Goal: Information Seeking & Learning: Learn about a topic

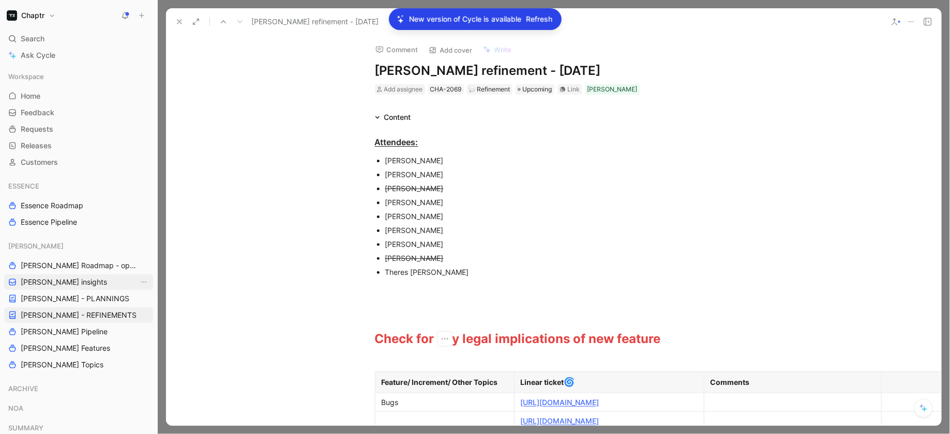
scroll to position [307, 89]
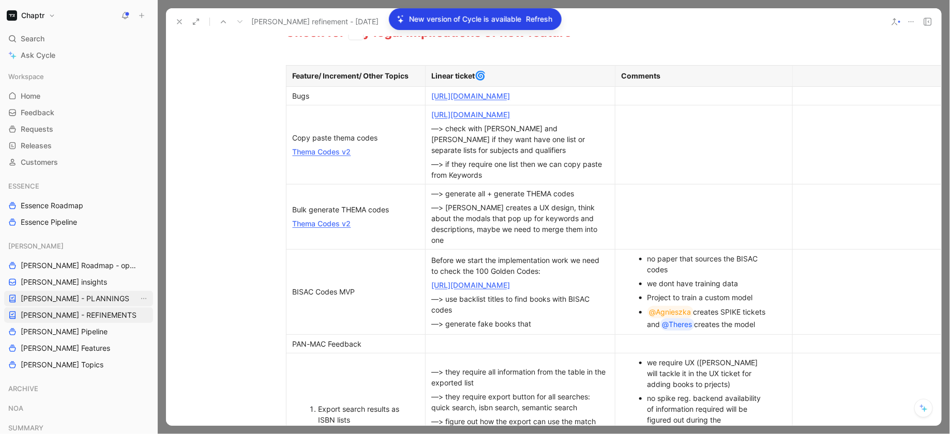
click at [83, 297] on span "[PERSON_NAME] - PLANNINGS" at bounding box center [75, 299] width 109 height 10
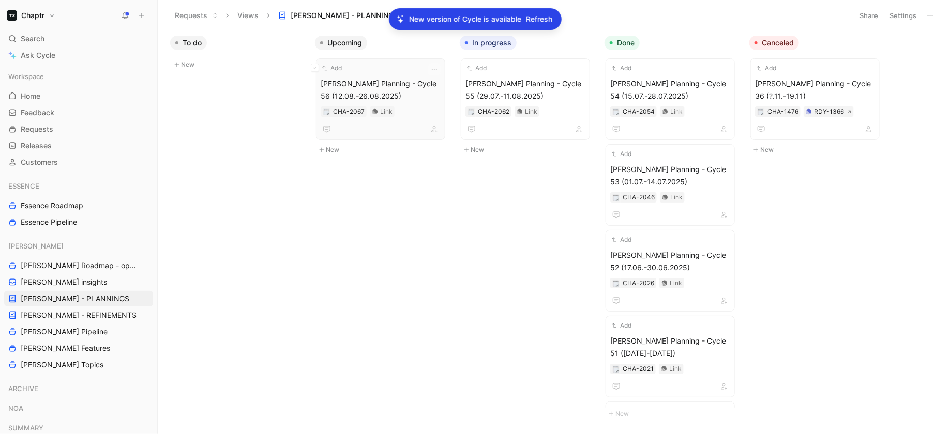
click at [415, 90] on span "[PERSON_NAME] Planning - Cycle 56 (12.08.-26.08.2025)" at bounding box center [381, 90] width 120 height 25
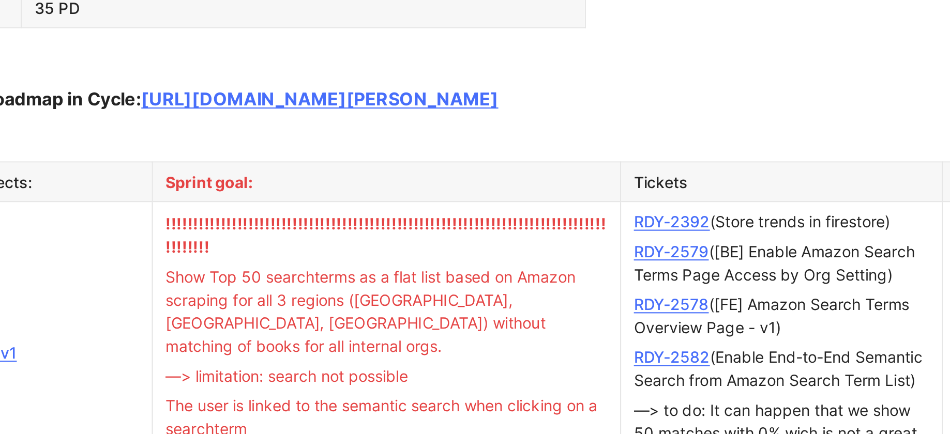
scroll to position [743, 45]
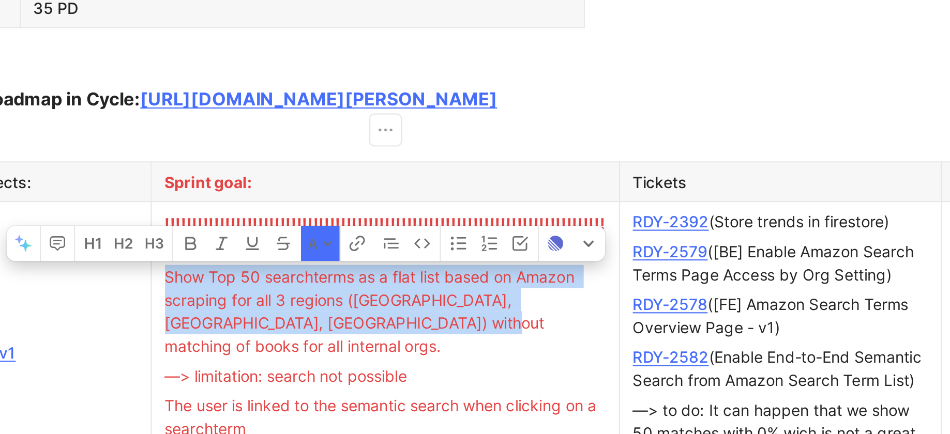
drag, startPoint x: 487, startPoint y: 187, endPoint x: 586, endPoint y: 209, distance: 101.6
click at [586, 218] on p "Show Top 50 searchterms as a flat list based on Amazon scraping for all 3 regio…" at bounding box center [592, 241] width 215 height 47
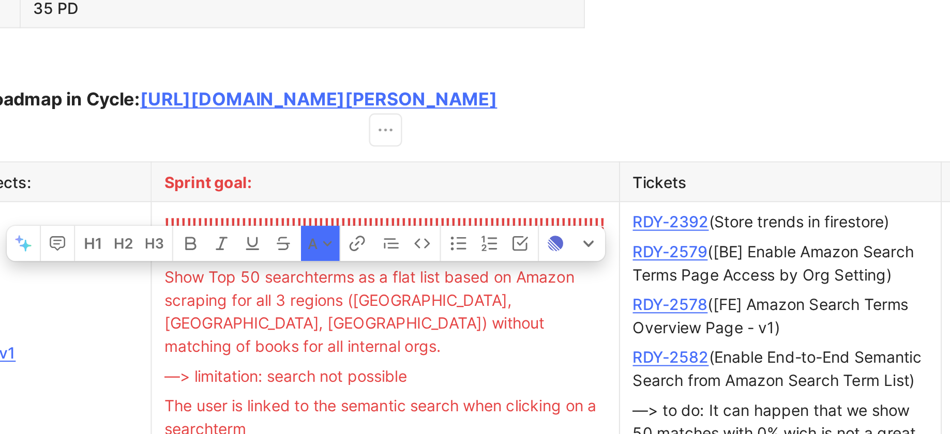
click at [500, 281] on span "The user is linked to the semantic search when clicking on a searchterm" at bounding box center [591, 291] width 205 height 20
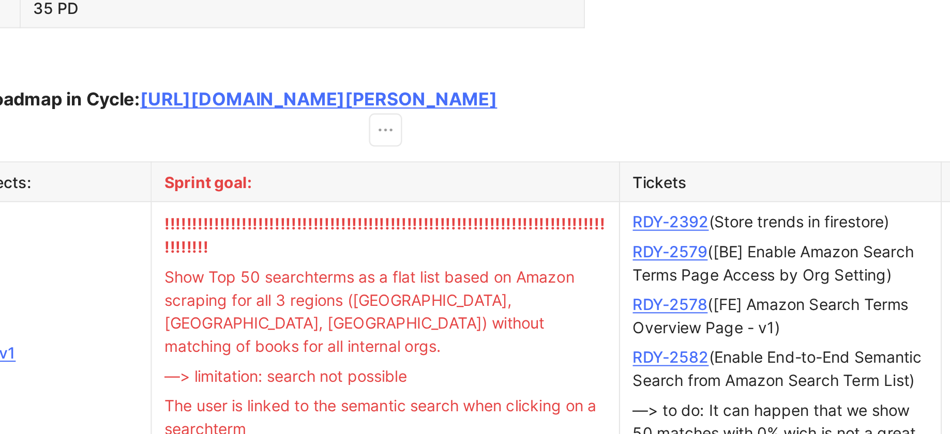
click at [500, 281] on span "The user is linked to the semantic search when clicking on a searchterm" at bounding box center [591, 291] width 205 height 20
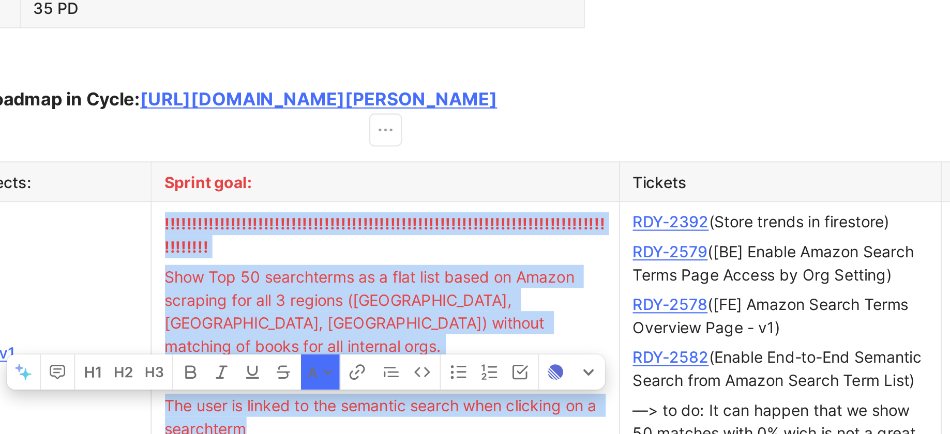
click at [500, 281] on span "The user is linked to the semantic search when clicking on a searchterm" at bounding box center [591, 291] width 205 height 20
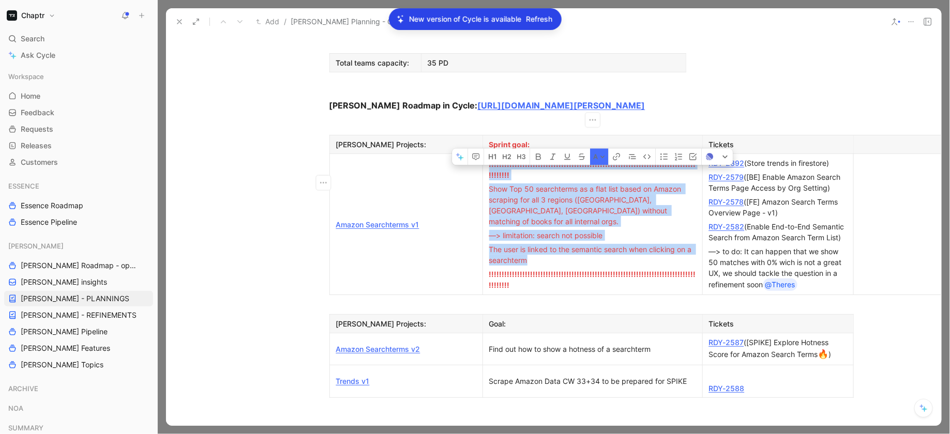
scroll to position [782, 45]
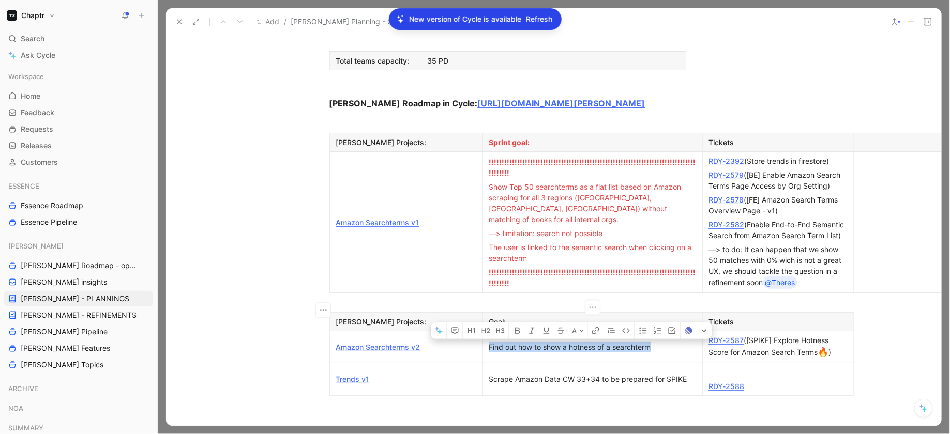
drag, startPoint x: 646, startPoint y: 315, endPoint x: 488, endPoint y: 314, distance: 158.2
click at [488, 340] on p "Find out how to show a hotness of a searchterm" at bounding box center [592, 347] width 215 height 14
